Goal: Contribute content

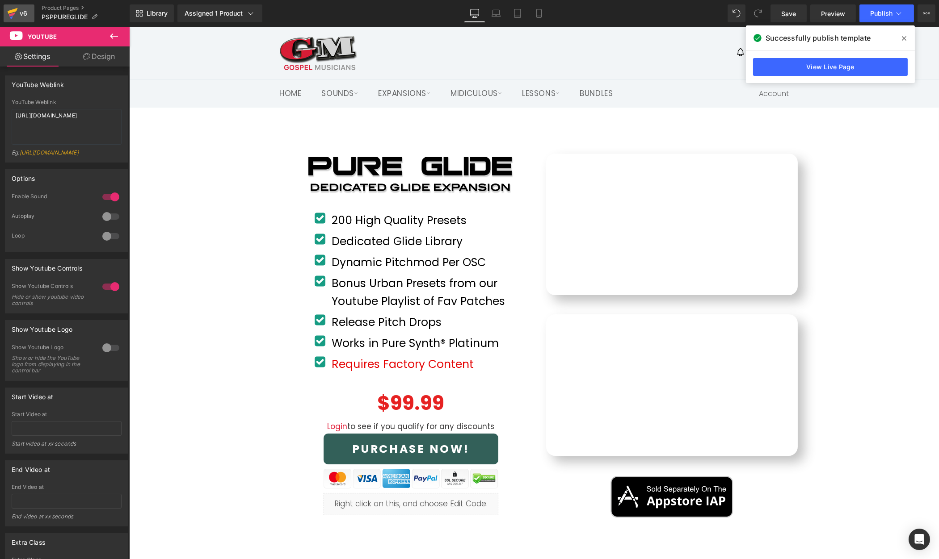
click at [20, 14] on div "v6" at bounding box center [23, 14] width 11 height 12
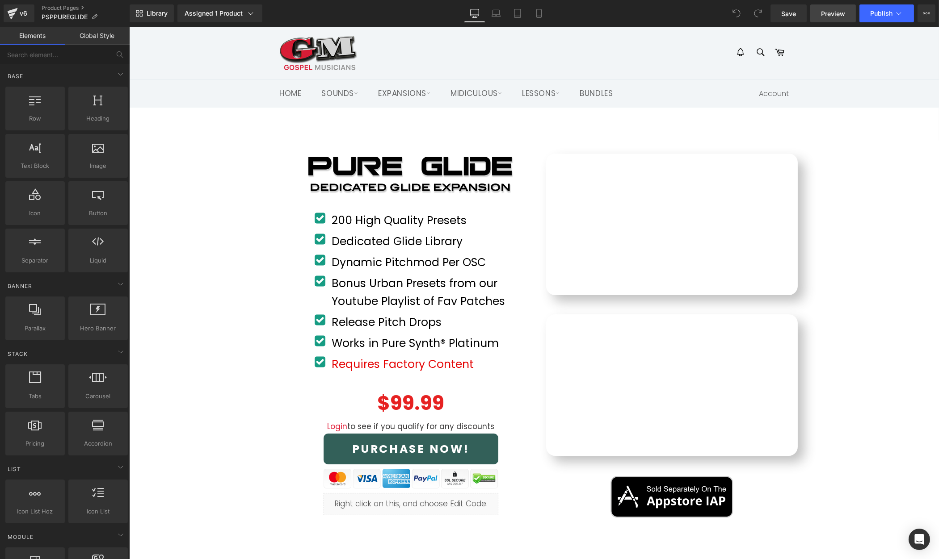
click at [832, 14] on span "Preview" at bounding box center [833, 13] width 24 height 9
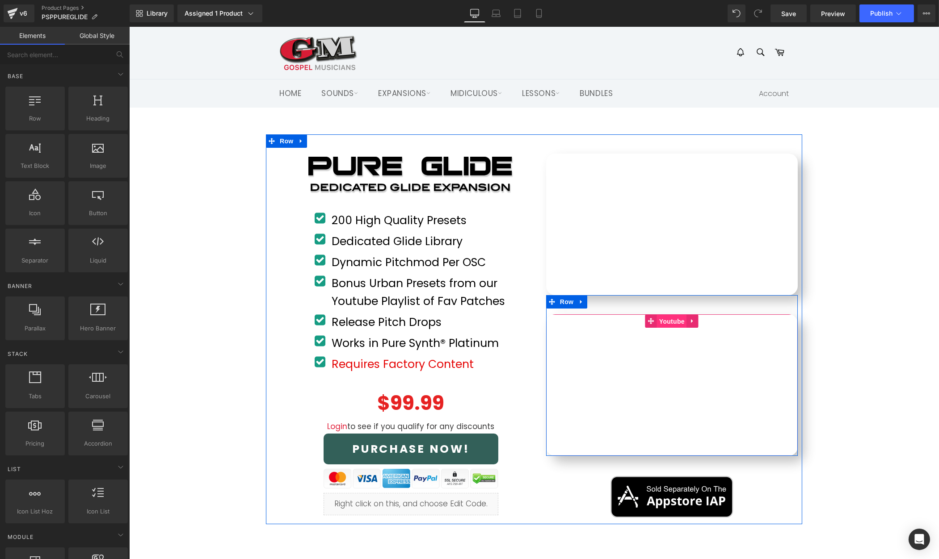
click at [664, 317] on span "Youtube" at bounding box center [671, 321] width 30 height 13
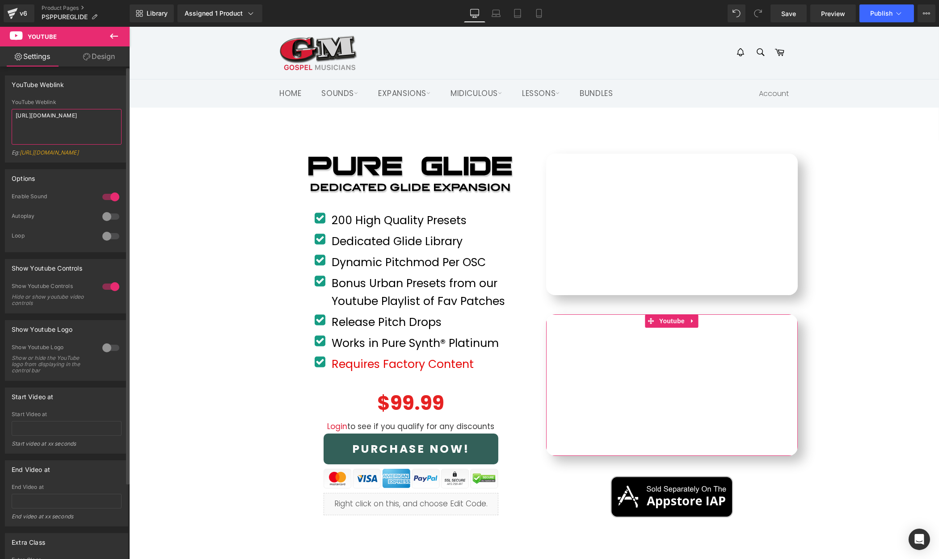
click at [89, 118] on textarea "[URL][DOMAIN_NAME]" at bounding box center [67, 127] width 110 height 36
click at [891, 18] on button "Publish" at bounding box center [886, 13] width 55 height 18
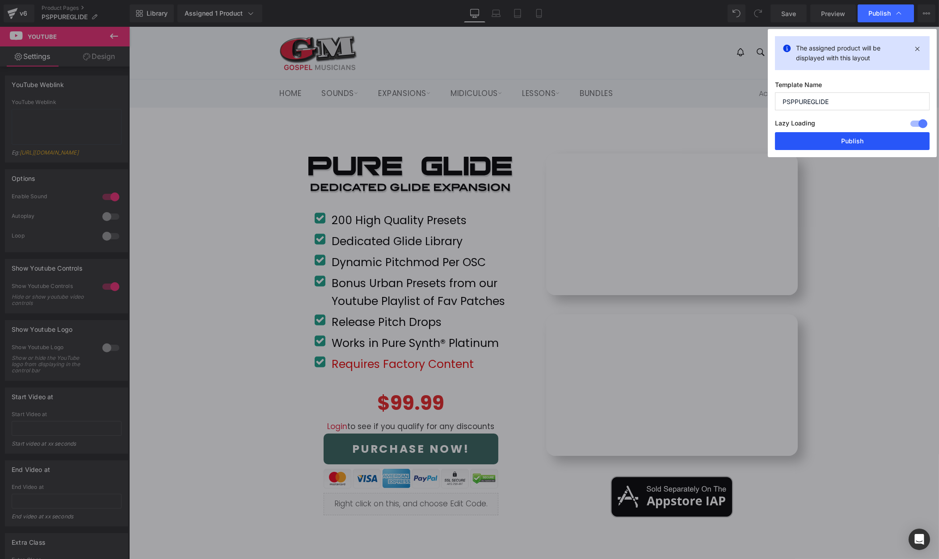
click at [848, 138] on button "Publish" at bounding box center [852, 141] width 155 height 18
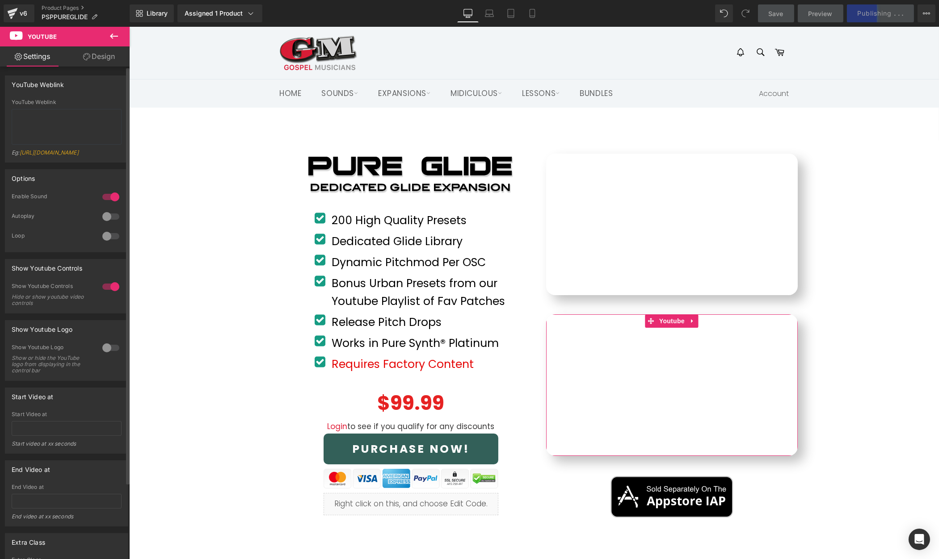
click at [46, 102] on div "YouTube Weblink" at bounding box center [67, 102] width 110 height 6
click at [38, 112] on textarea at bounding box center [67, 127] width 110 height 36
paste textarea "[URL][DOMAIN_NAME]"
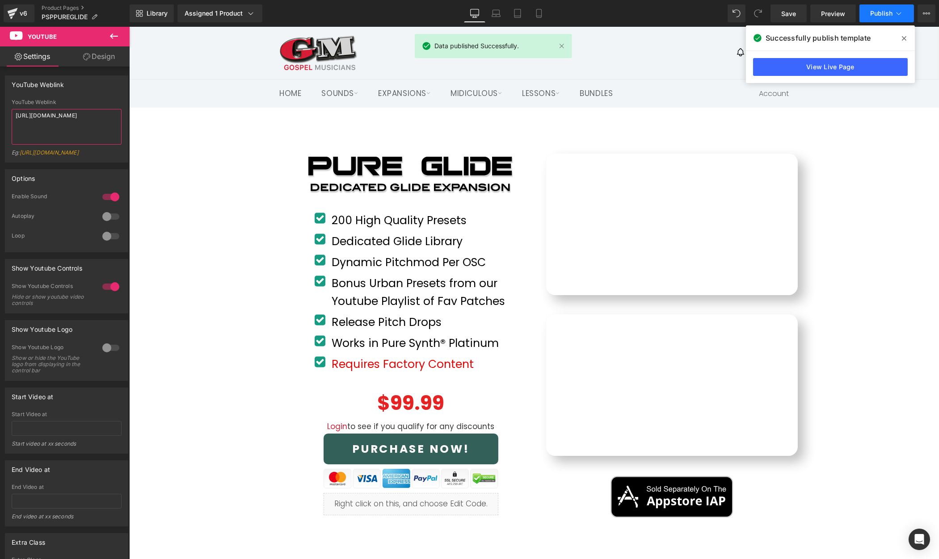
type textarea "[URL][DOMAIN_NAME]"
click at [887, 14] on span "Publish" at bounding box center [881, 13] width 22 height 7
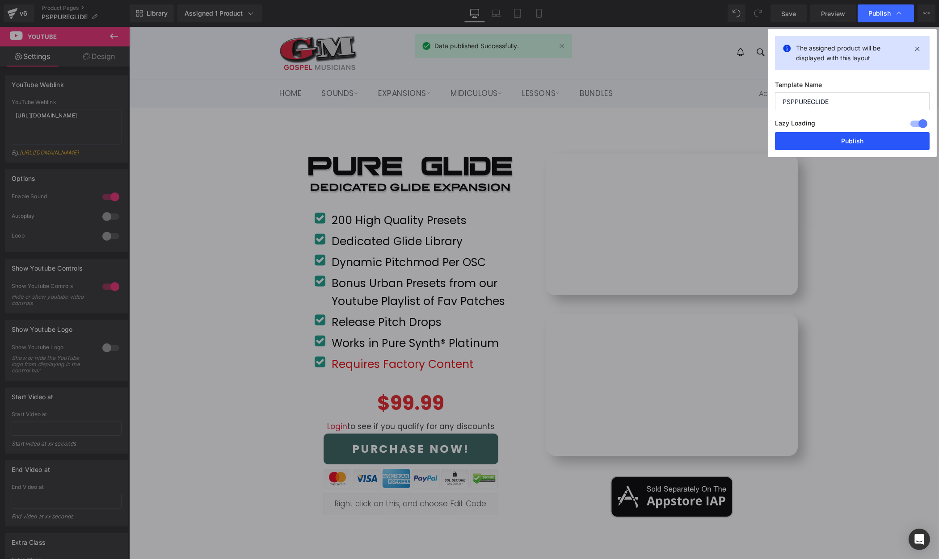
click at [873, 146] on button "Publish" at bounding box center [852, 141] width 155 height 18
